Goal: Communication & Community: Ask a question

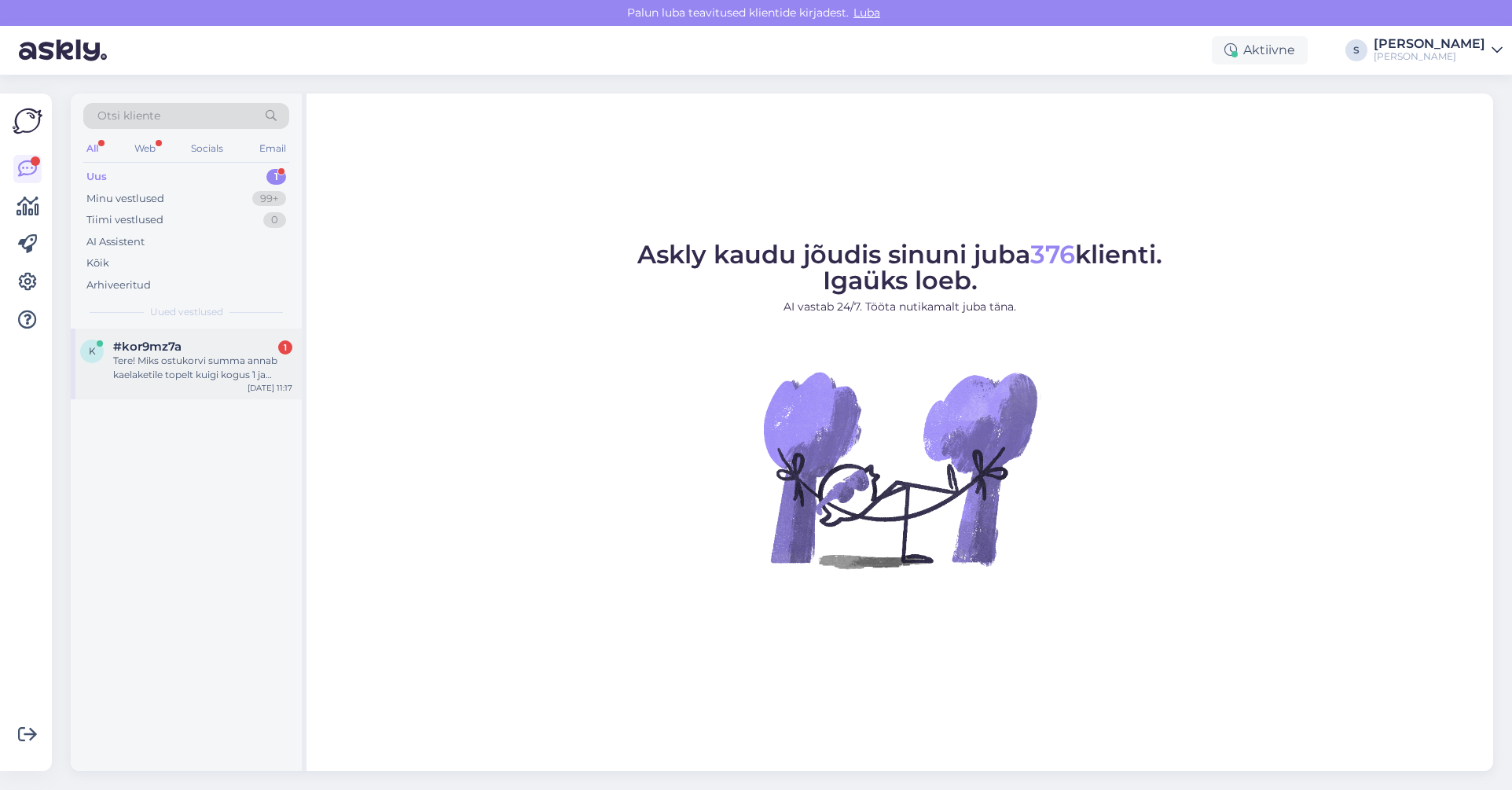
click at [173, 353] on span "#kor9mz7a" at bounding box center [148, 347] width 68 height 14
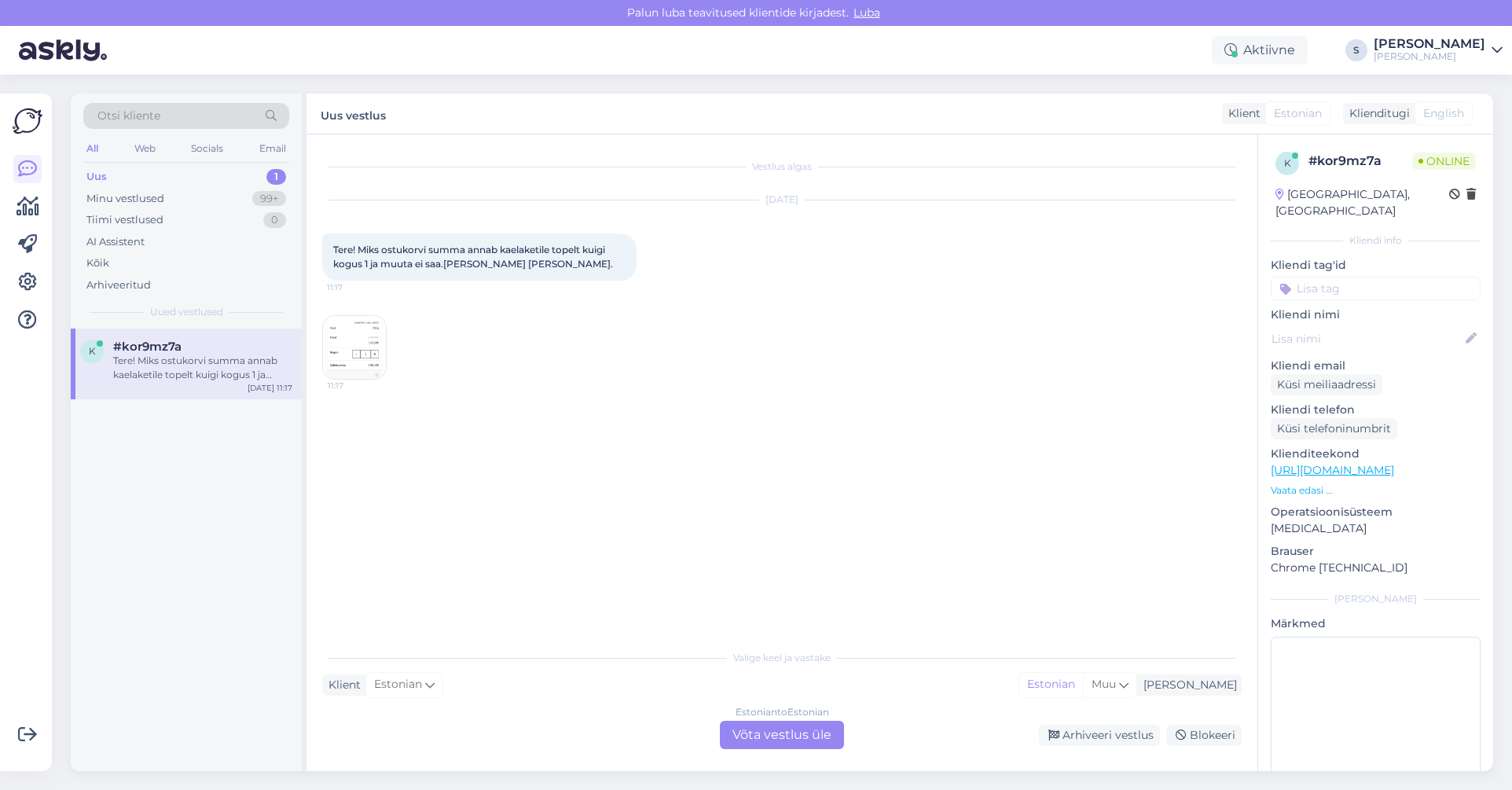
click at [362, 341] on img at bounding box center [355, 348] width 63 height 63
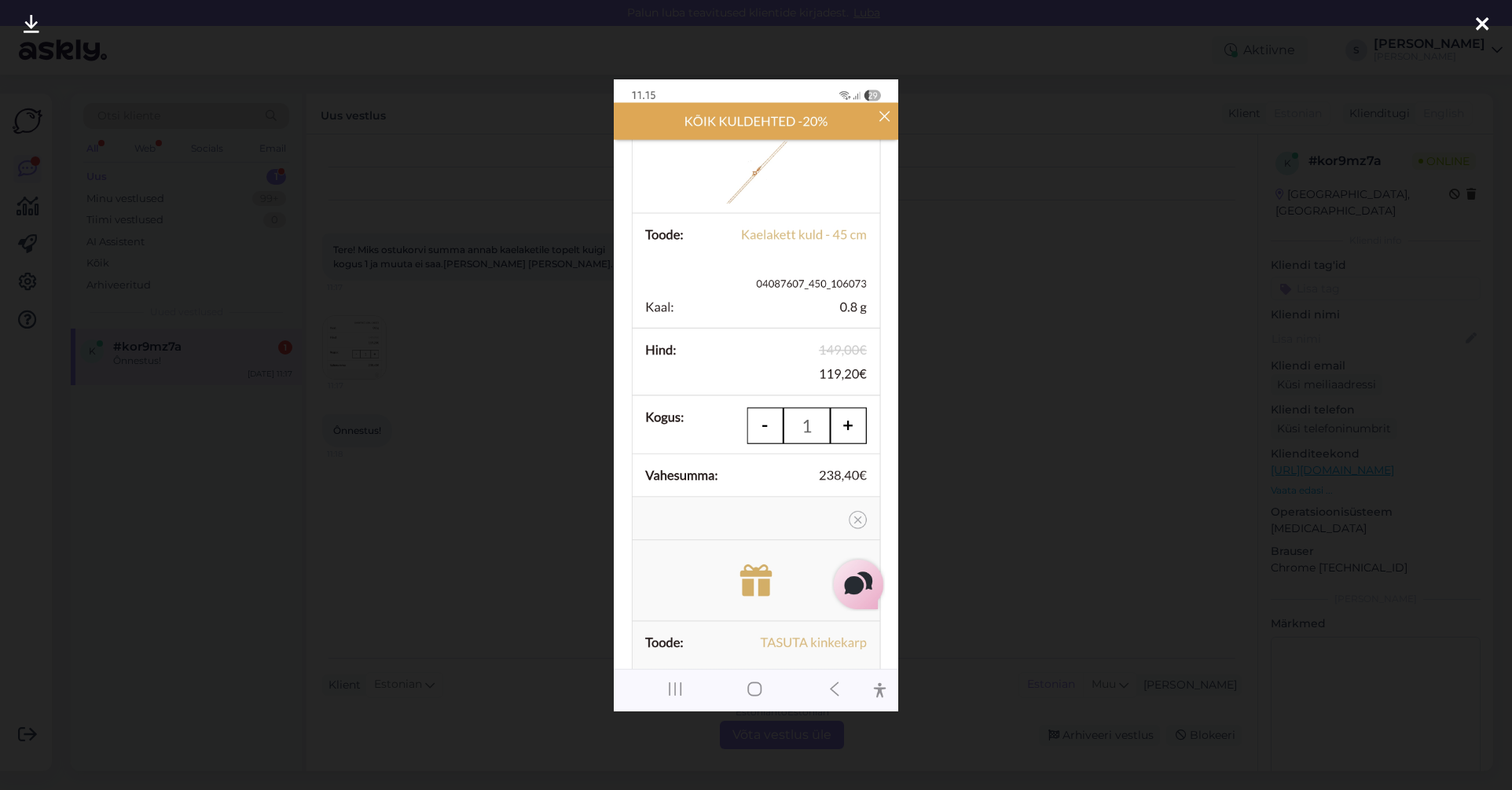
click at [887, 114] on img at bounding box center [756, 395] width 285 height 631
click at [1475, 25] on icon at bounding box center [1481, 25] width 13 height 21
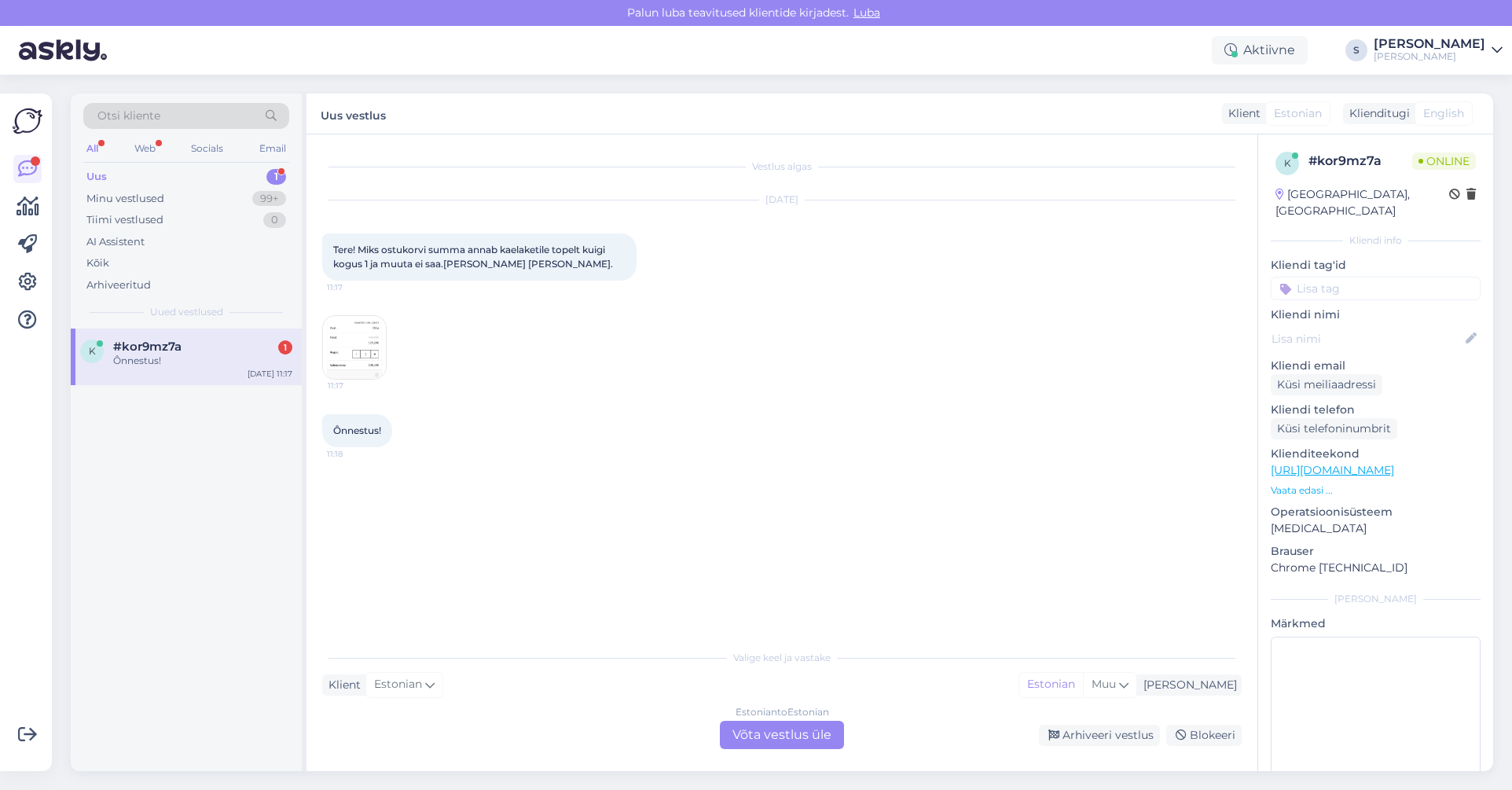
click at [147, 357] on div "Ônnestus!" at bounding box center [203, 361] width 179 height 14
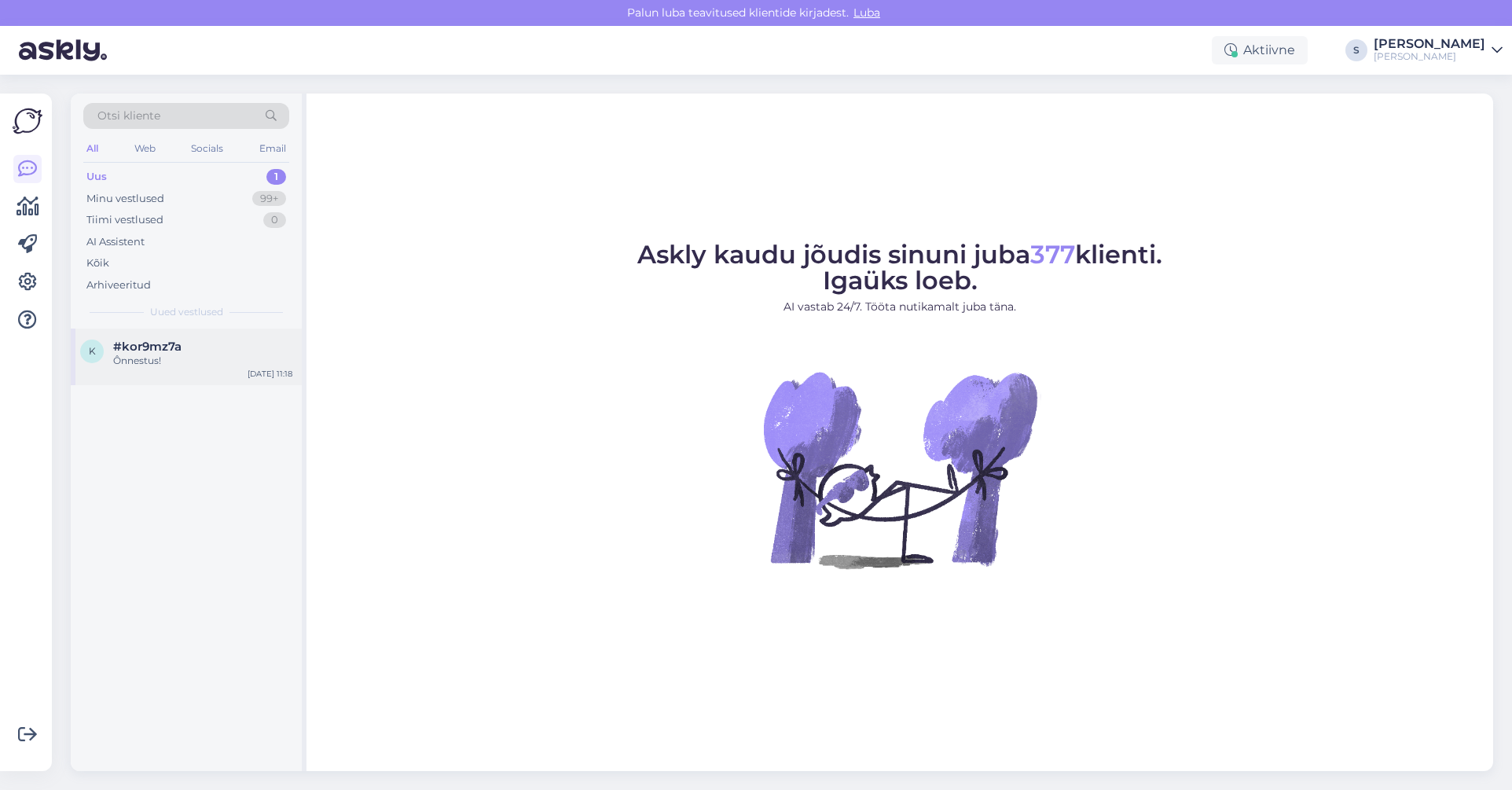
click at [151, 355] on div "Ônnestus!" at bounding box center [203, 361] width 179 height 14
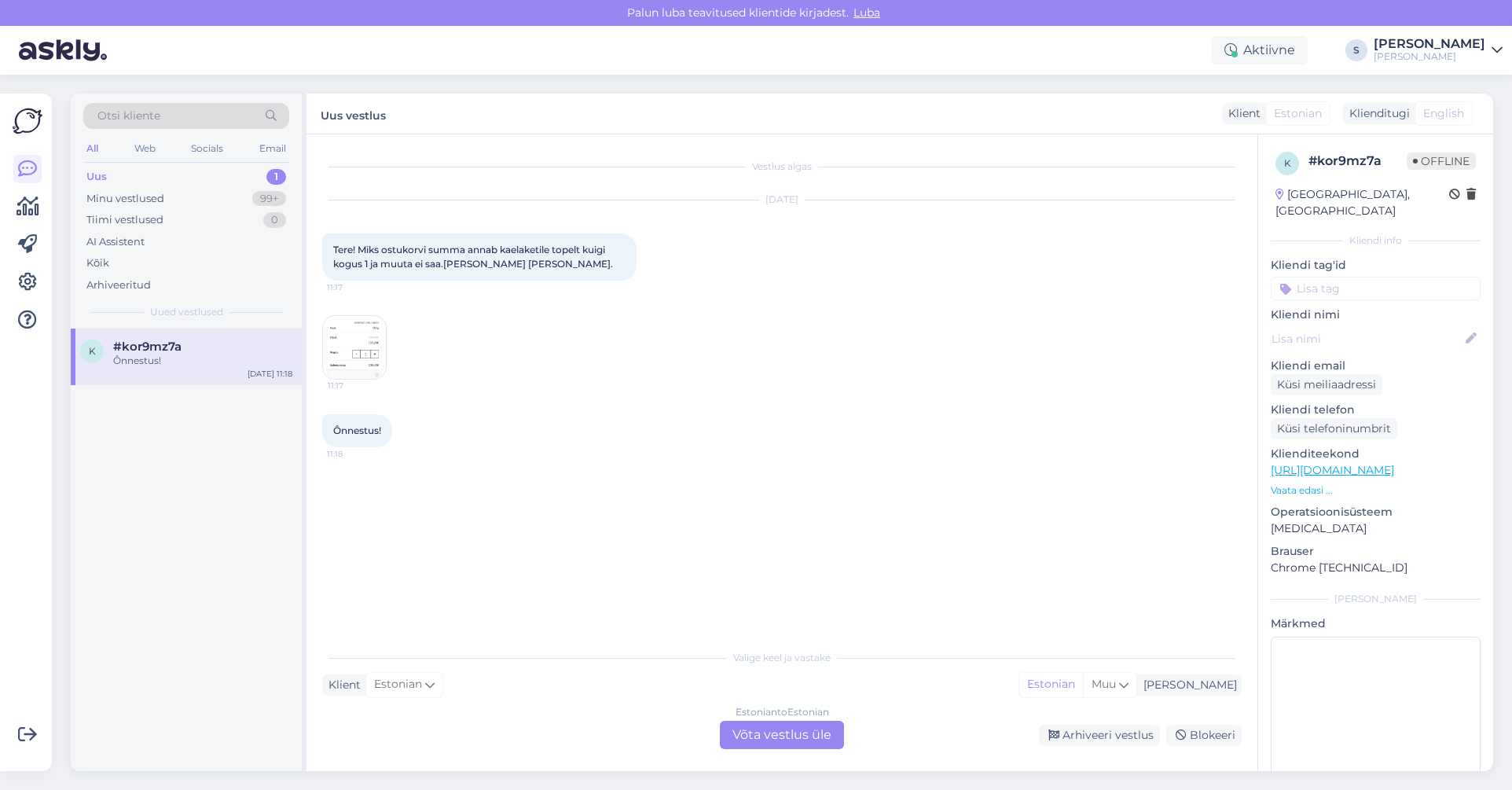
click at [813, 728] on div "Estonian to Estonian Võta vestlus üle" at bounding box center [782, 734] width 124 height 28
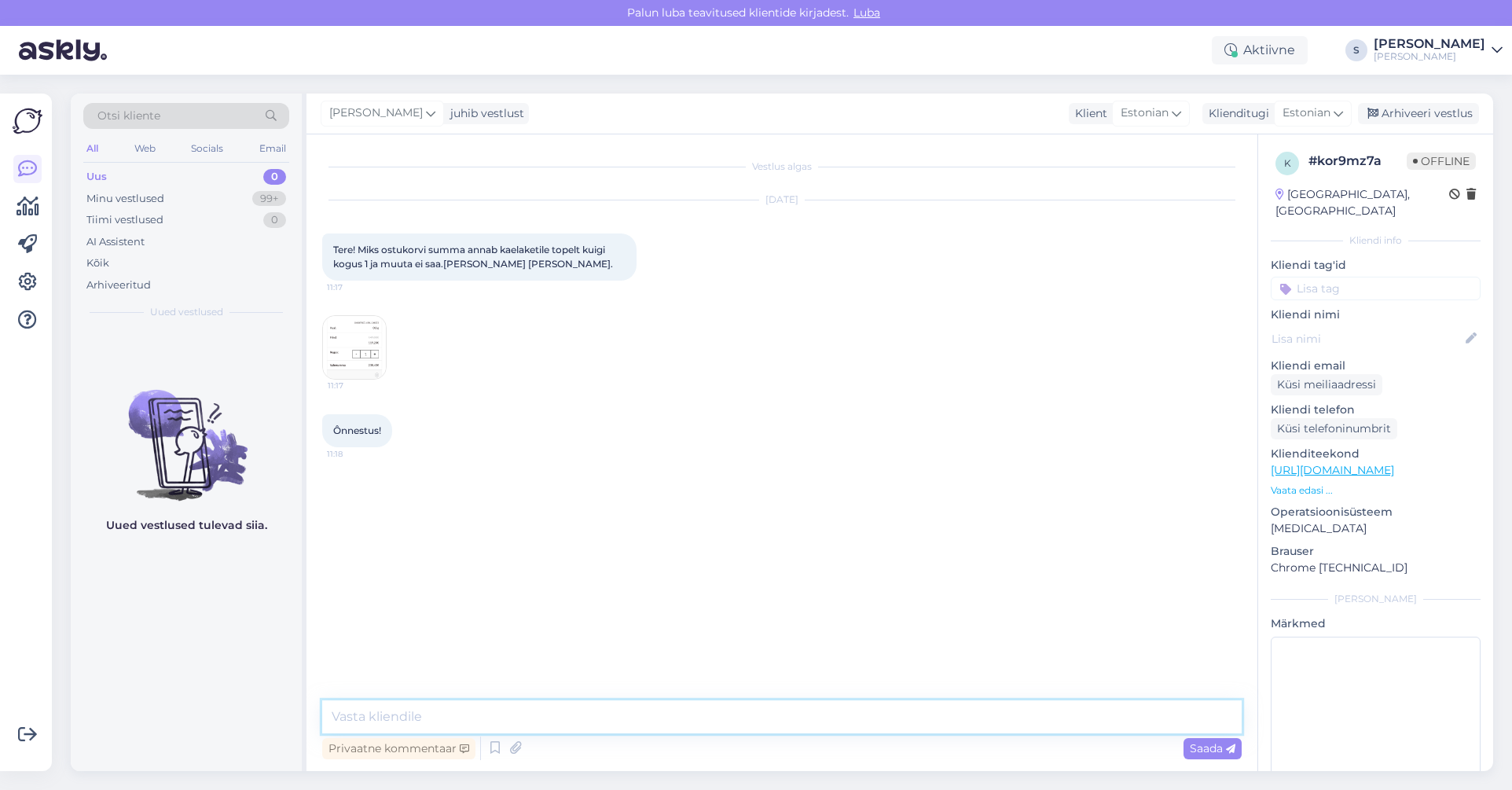
click at [362, 718] on textarea at bounding box center [782, 716] width 919 height 33
type textarea "Tere, siis kõik hästi."
